Goal: Information Seeking & Learning: Learn about a topic

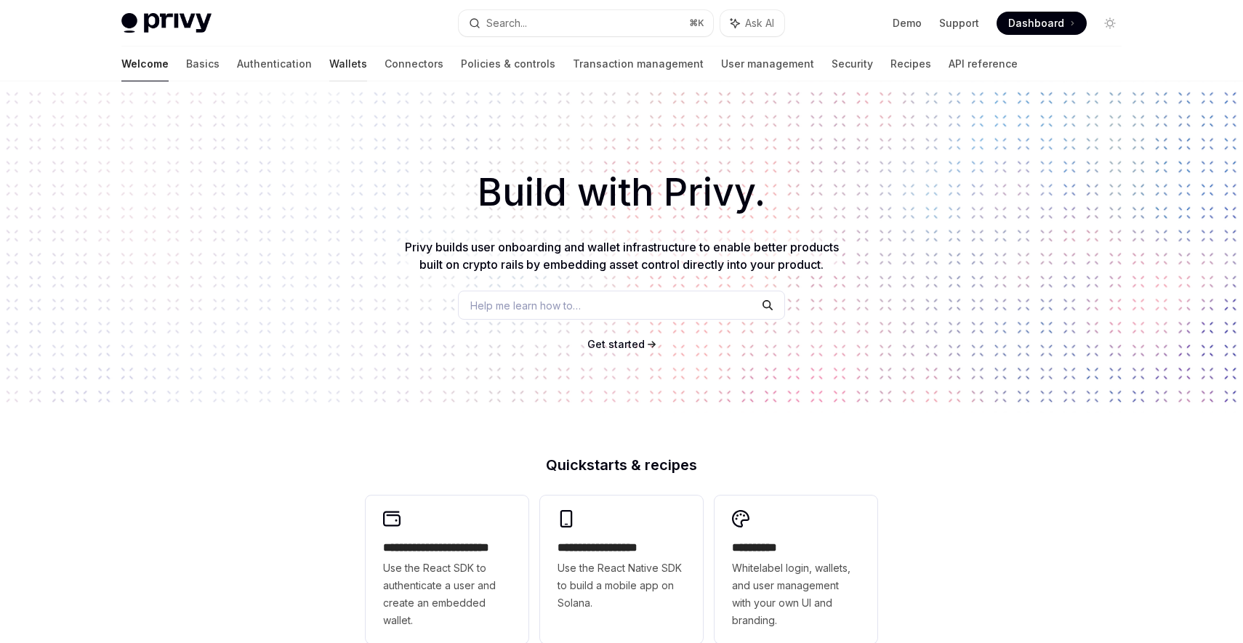
click at [329, 63] on link "Wallets" at bounding box center [348, 64] width 38 height 35
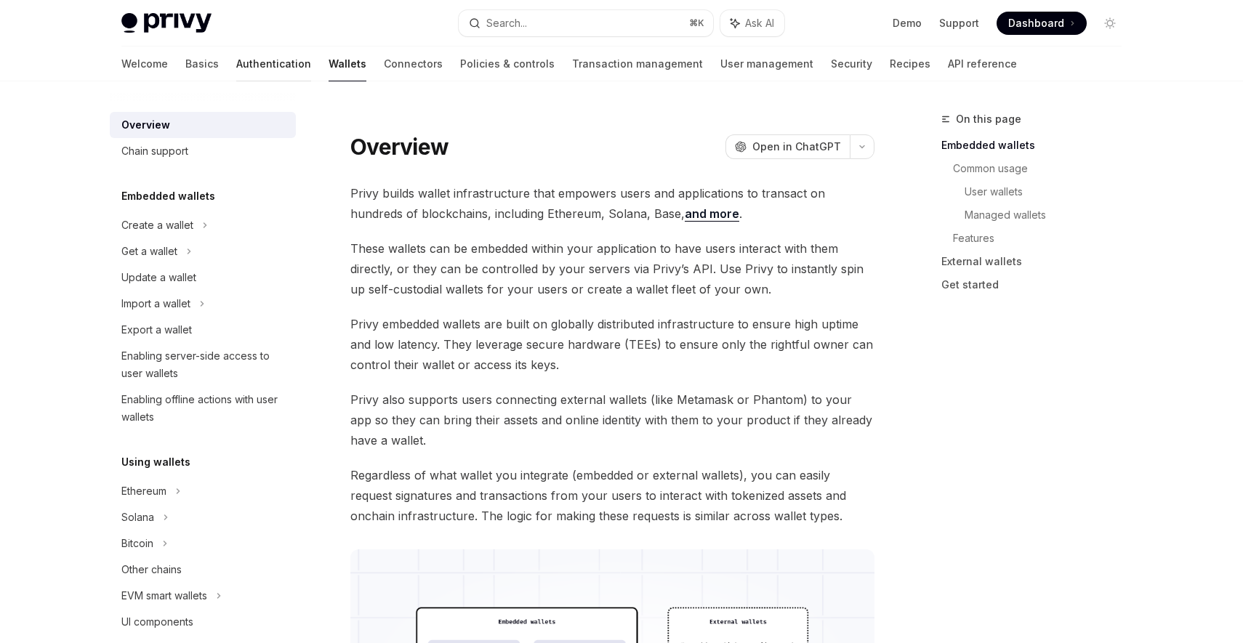
click at [236, 67] on link "Authentication" at bounding box center [273, 64] width 75 height 35
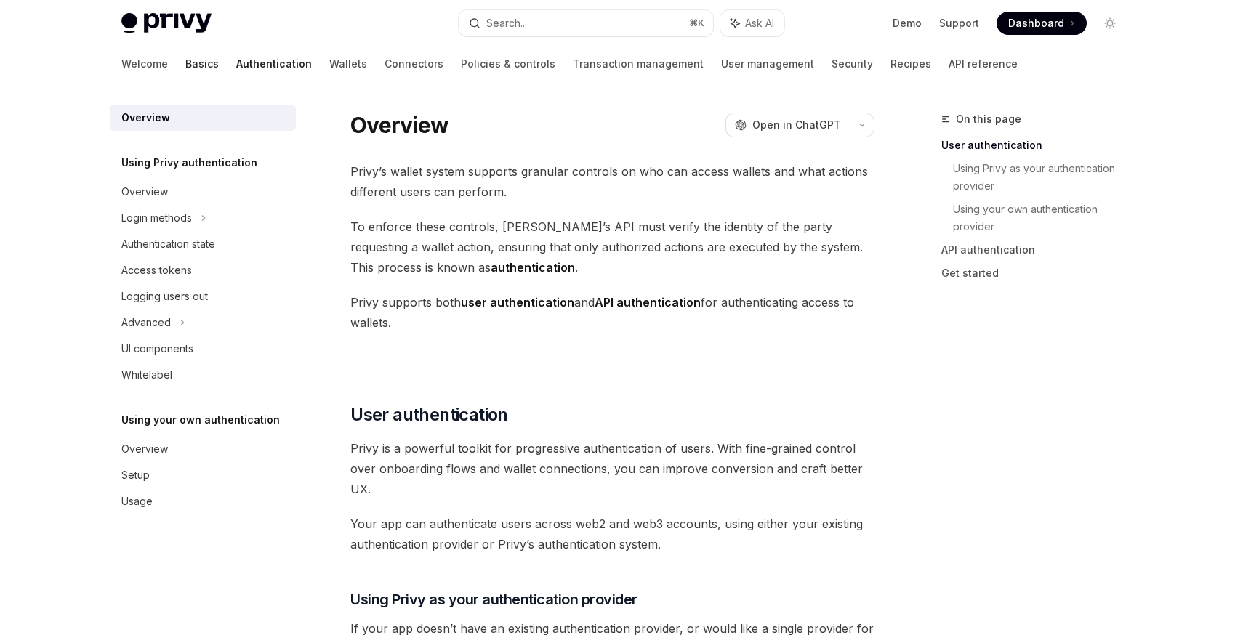
click at [185, 67] on link "Basics" at bounding box center [201, 64] width 33 height 35
type textarea "*"
